Goal: Task Accomplishment & Management: Use online tool/utility

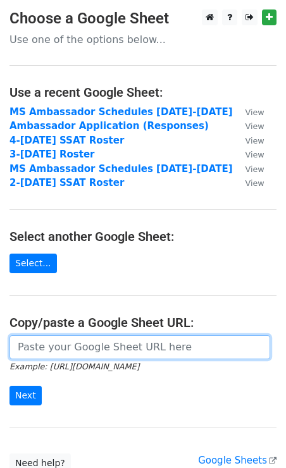
click at [85, 348] on input "url" at bounding box center [139, 347] width 261 height 24
paste input "https://docs.google.com/spreadsheets/d/1PoGuByiP8VRR1d7pcmhbhZxcklvrOEbsLLxKmbz…"
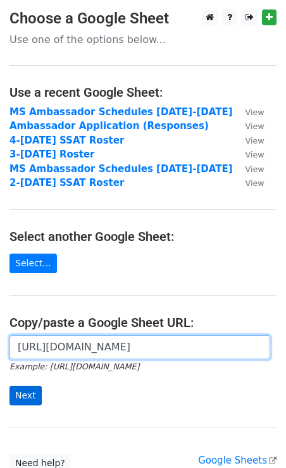
type input "https://docs.google.com/spreadsheets/d/1PoGuByiP8VRR1d7pcmhbhZxcklvrOEbsLLxKmbz…"
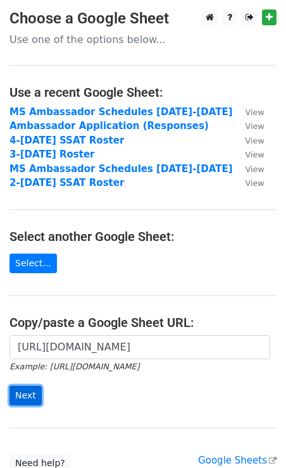
click at [28, 401] on input "Next" at bounding box center [25, 396] width 32 height 20
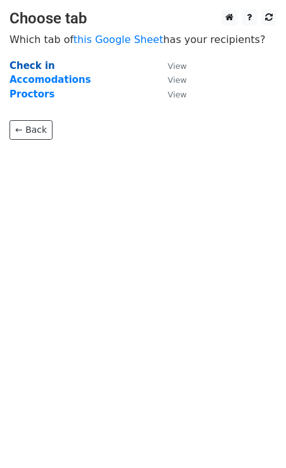
click at [39, 63] on strong "Check in" at bounding box center [32, 65] width 46 height 11
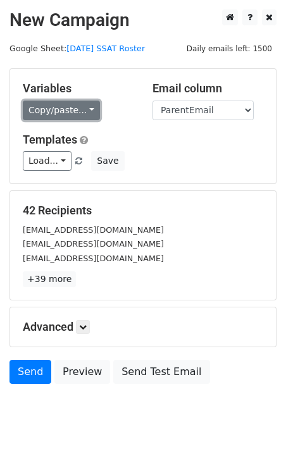
click at [85, 111] on link "Copy/paste..." at bounding box center [61, 111] width 77 height 20
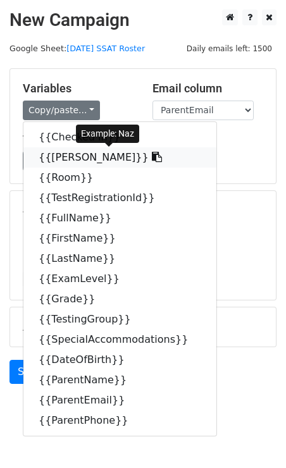
click at [71, 156] on link "{{Proctor}}" at bounding box center [119, 157] width 193 height 20
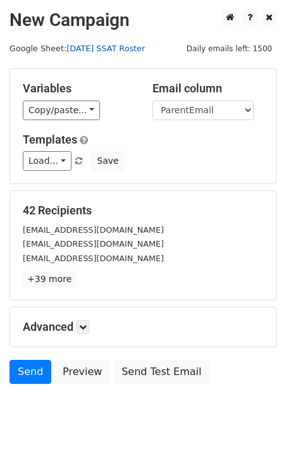
click at [133, 47] on link "October 11, 2025 SSAT Roster" at bounding box center [105, 48] width 78 height 9
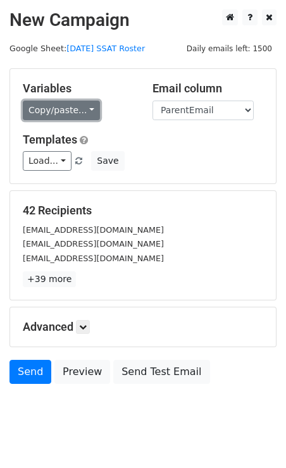
click at [92, 109] on link "Copy/paste..." at bounding box center [61, 111] width 77 height 20
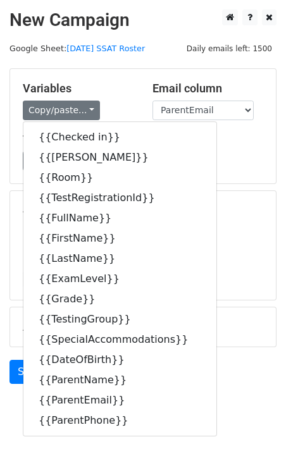
click at [131, 97] on div "Variables Copy/paste... {{Checked in}} {{Proctor}} {{Room}} {{TestRegistrationI…" at bounding box center [78, 101] width 130 height 39
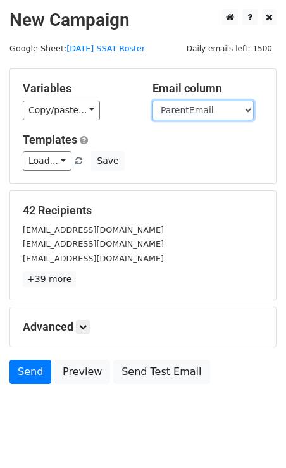
click at [225, 109] on select "Checked in Proctor Room TestRegistrationId FullName FirstName LastName ExamLeve…" at bounding box center [202, 111] width 101 height 20
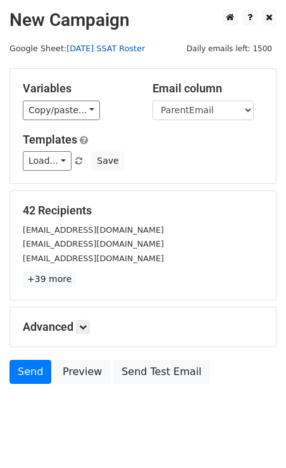
click at [102, 49] on link "October 11, 2025 SSAT Roster" at bounding box center [105, 48] width 78 height 9
click at [85, 326] on icon at bounding box center [83, 327] width 8 height 8
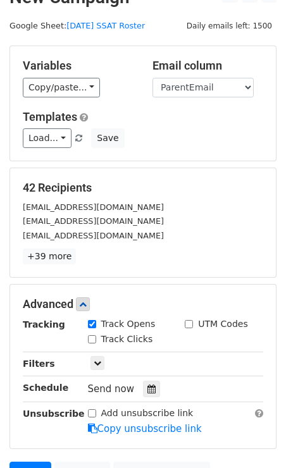
scroll to position [27, 0]
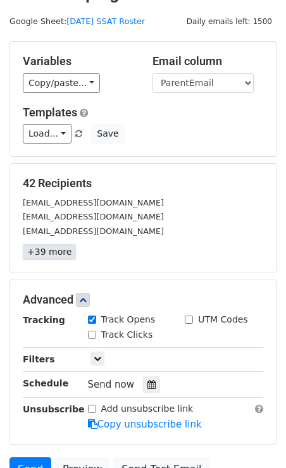
click at [56, 251] on link "+39 more" at bounding box center [49, 252] width 53 height 16
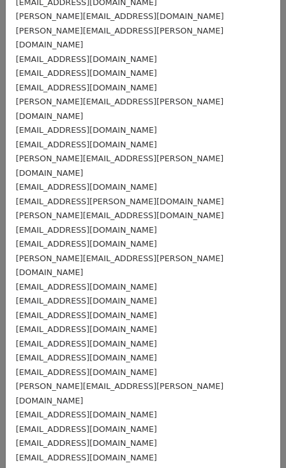
scroll to position [0, 0]
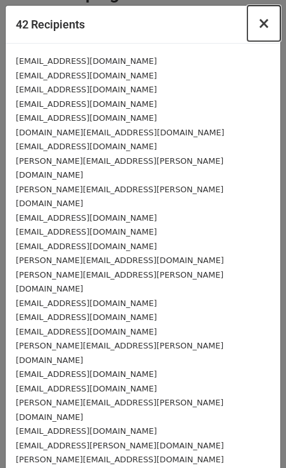
click at [264, 23] on span "×" at bounding box center [263, 24] width 13 height 18
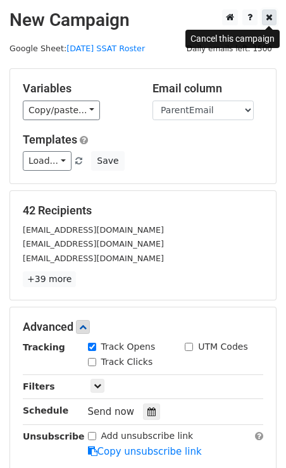
click at [268, 15] on icon at bounding box center [269, 17] width 7 height 9
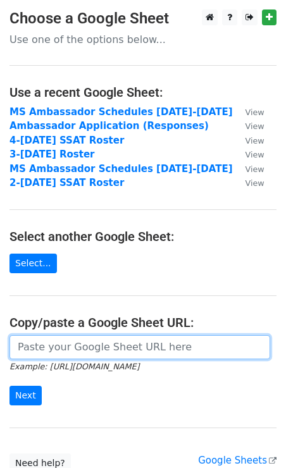
click at [69, 352] on input "url" at bounding box center [139, 347] width 261 height 24
paste input "https://docs.google.com/spreadsheets/d/1PoGuByiP8VRR1d7pcmhbhZxcklvrOEbsLLxKmbz…"
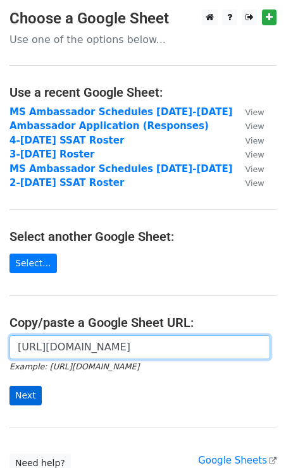
type input "https://docs.google.com/spreadsheets/d/1PoGuByiP8VRR1d7pcmhbhZxcklvrOEbsLLxKmbz…"
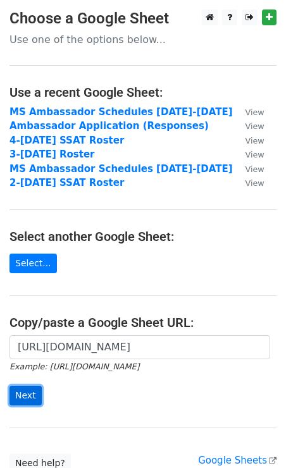
click at [32, 394] on input "Next" at bounding box center [25, 396] width 32 height 20
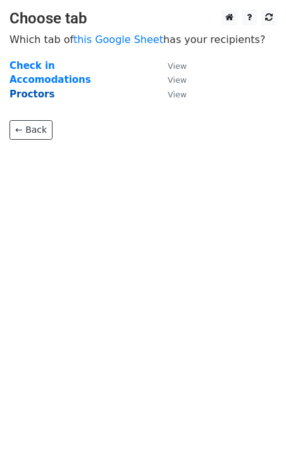
click at [35, 94] on strong "Proctors" at bounding box center [31, 94] width 45 height 11
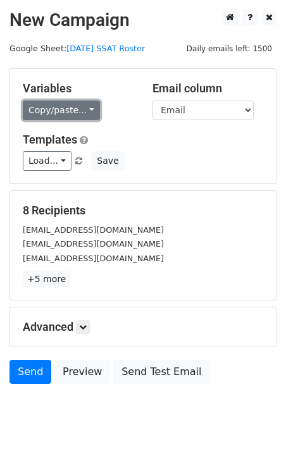
click at [65, 112] on link "Copy/paste..." at bounding box center [61, 111] width 77 height 20
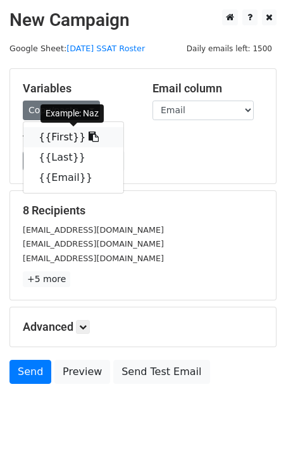
click at [53, 136] on link "{{First}}" at bounding box center [73, 137] width 100 height 20
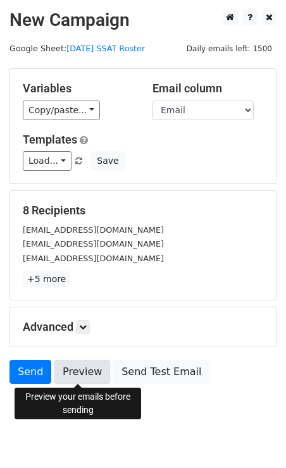
click at [88, 368] on link "Preview" at bounding box center [82, 372] width 56 height 24
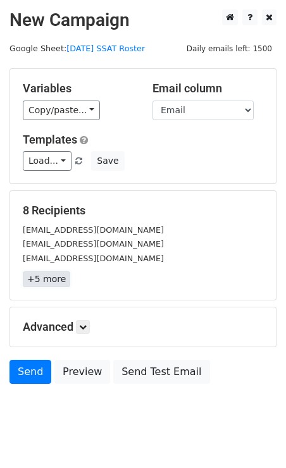
click at [49, 283] on link "+5 more" at bounding box center [46, 279] width 47 height 16
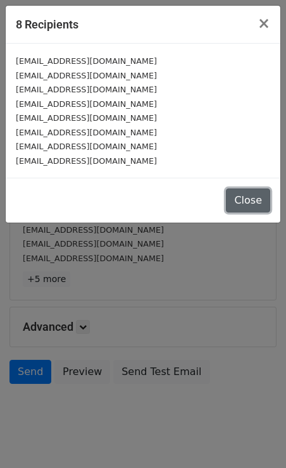
click at [249, 192] on button "Close" at bounding box center [248, 201] width 44 height 24
